Goal: Information Seeking & Learning: Understand process/instructions

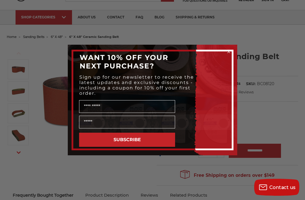
click at [236, 49] on form "WANT 10% OFF YOUR NEXT PURCHASE? Sign up for our newsletter to receive the late…" at bounding box center [153, 100] width 170 height 111
click at [231, 50] on circle "Close dialog" at bounding box center [228, 51] width 5 height 5
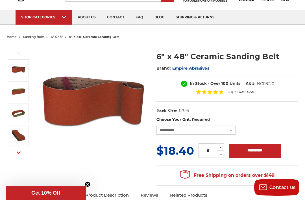
click at [182, 16] on link "shipping & returns" at bounding box center [195, 17] width 50 height 14
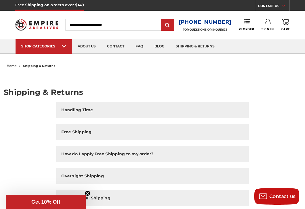
click at [20, 9] on h5 "Free Shipping on orders over $149" at bounding box center [49, 5] width 69 height 11
click at [21, 8] on h5 "Free Shipping on orders over $149" at bounding box center [49, 5] width 69 height 11
